Goal: Communication & Community: Answer question/provide support

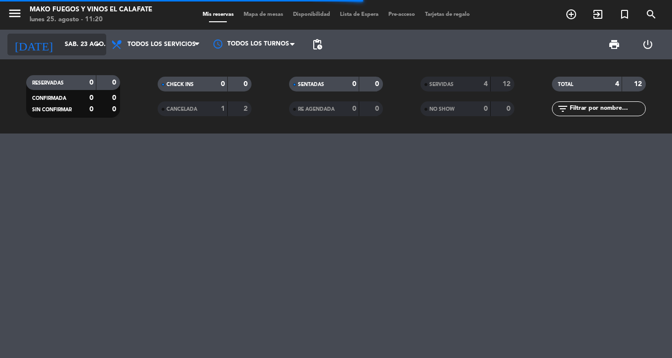
click at [95, 48] on icon "arrow_drop_down" at bounding box center [98, 45] width 12 height 12
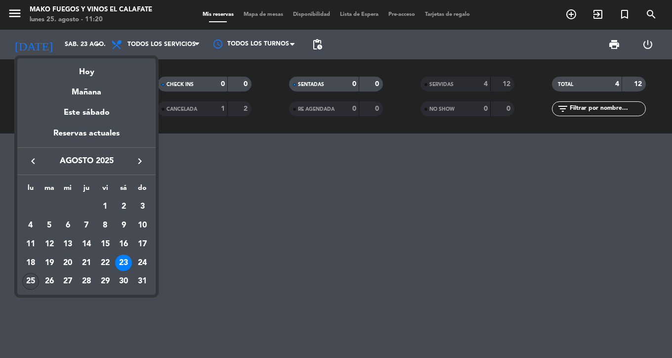
click at [29, 285] on div "25" at bounding box center [30, 281] width 17 height 17
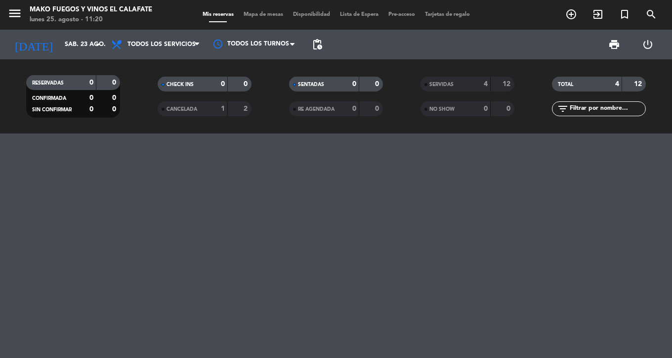
type input "lun. 25 ago."
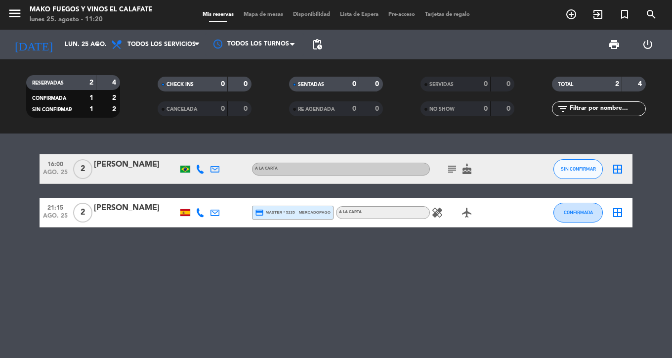
click at [137, 168] on div "[PERSON_NAME]" at bounding box center [136, 164] width 84 height 13
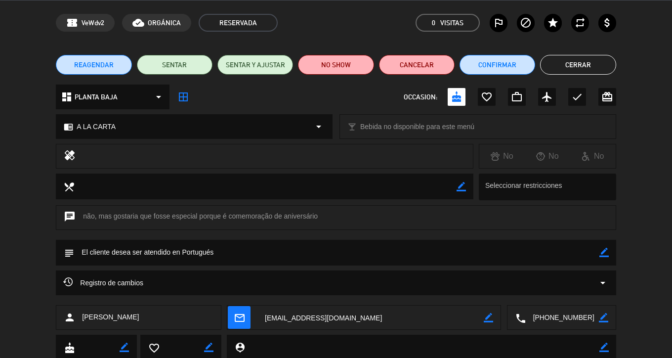
scroll to position [66, 0]
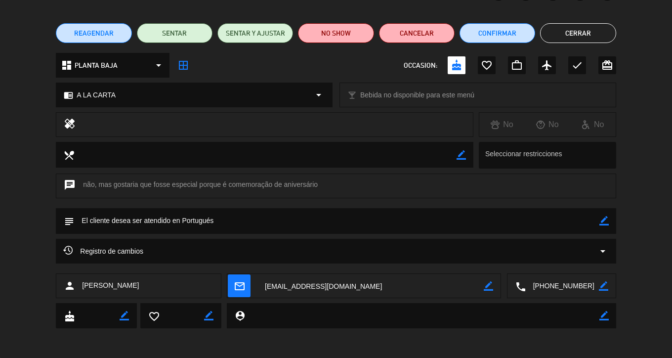
click at [296, 285] on textarea at bounding box center [370, 286] width 226 height 25
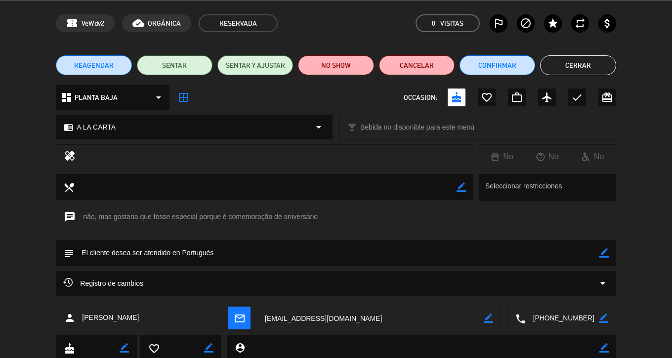
scroll to position [0, 0]
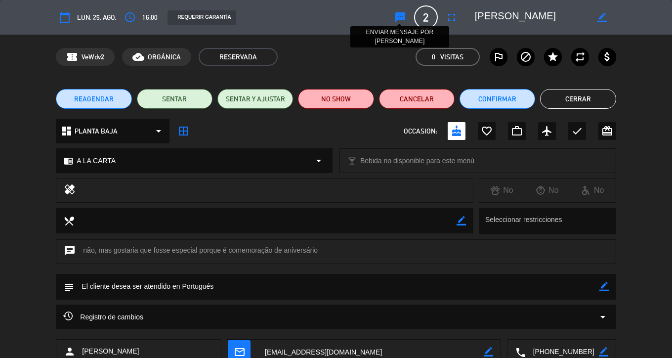
click at [396, 17] on icon "sms" at bounding box center [400, 17] width 12 height 12
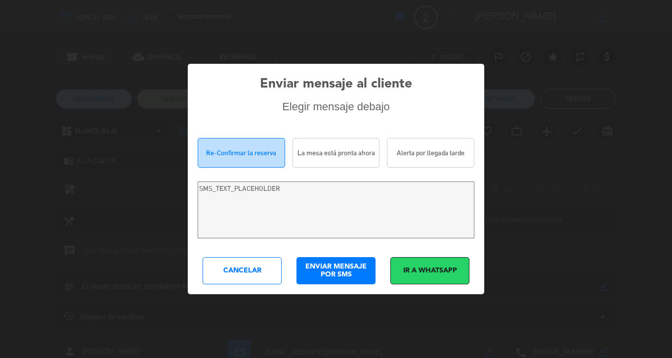
type textarea "[PERSON_NAME]! Estamos escrevendo para re-confirmar sua reserva em [GEOGRAPHIC_…"
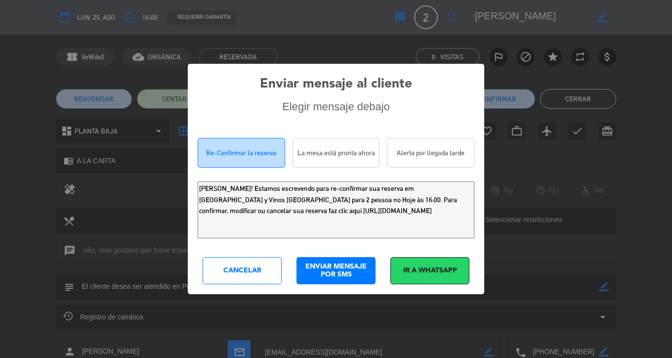
click at [421, 268] on div "Ir a WhatsApp" at bounding box center [429, 270] width 79 height 27
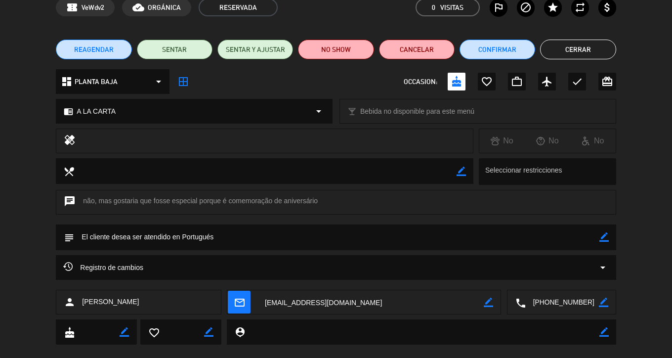
scroll to position [66, 0]
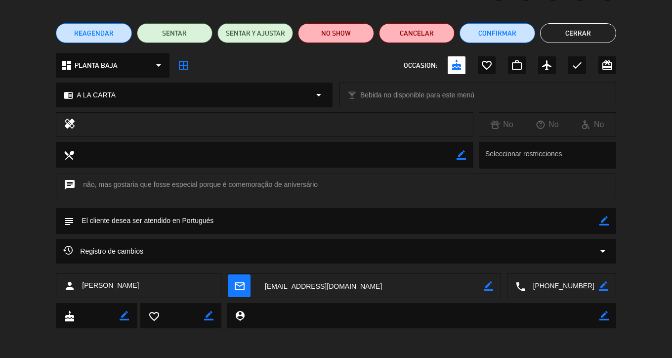
click at [240, 285] on icon "mail_outline" at bounding box center [239, 285] width 11 height 11
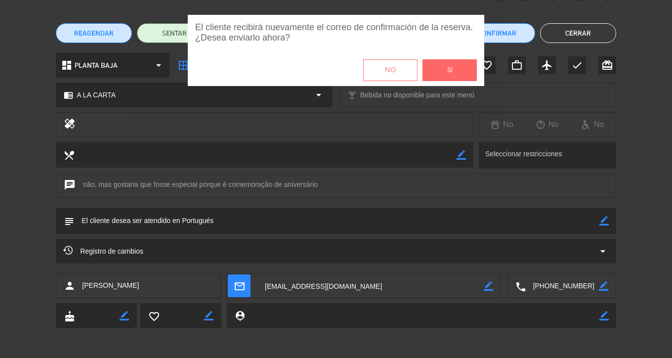
click at [448, 73] on span "Si" at bounding box center [449, 70] width 5 height 11
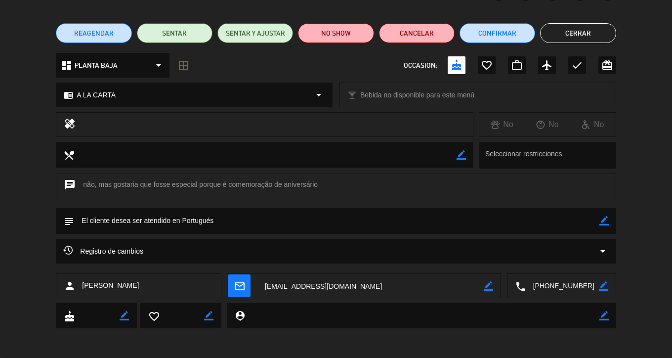
click at [578, 38] on button "Cerrar" at bounding box center [578, 33] width 76 height 20
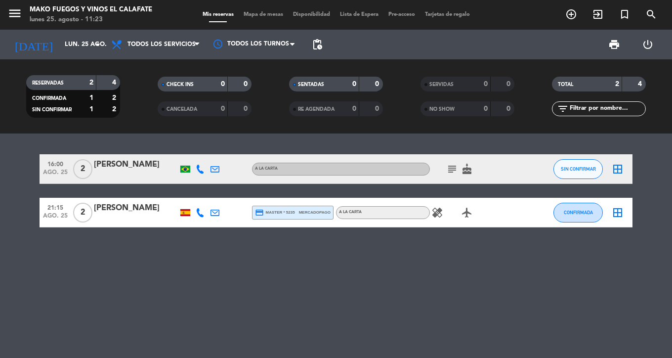
click at [130, 206] on div "[PERSON_NAME]" at bounding box center [136, 207] width 84 height 13
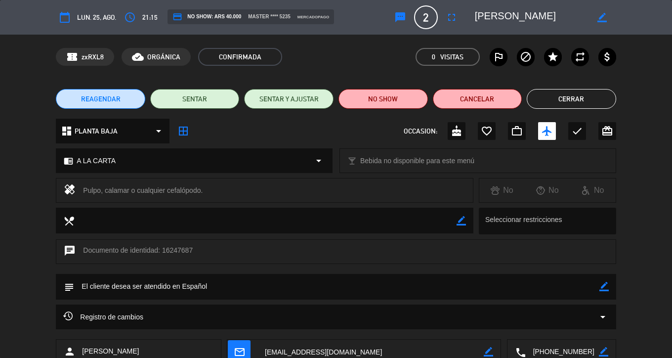
click at [575, 103] on button "Cerrar" at bounding box center [570, 99] width 89 height 20
